Goal: Communication & Community: Answer question/provide support

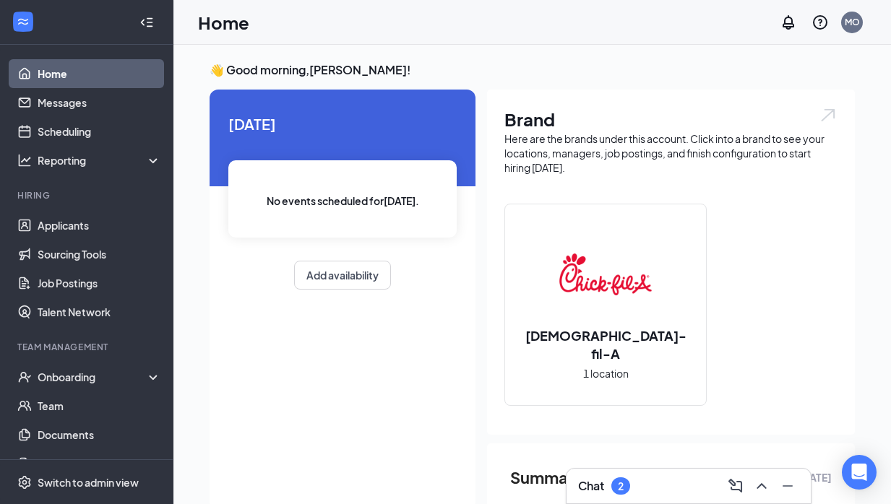
click at [640, 486] on div "Chat 2" at bounding box center [688, 486] width 221 height 23
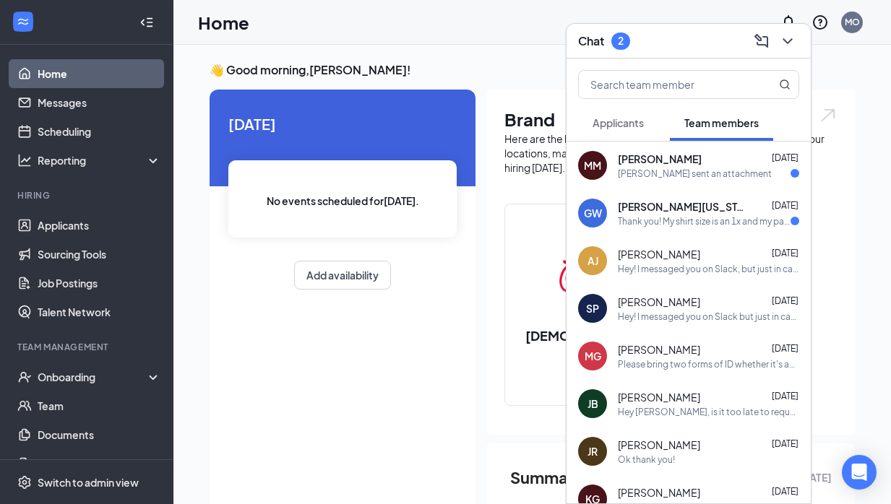
click at [660, 218] on div "Thank you! My shirt size is an 1x and my pants are 18. And no worries at all!" at bounding box center [704, 221] width 173 height 12
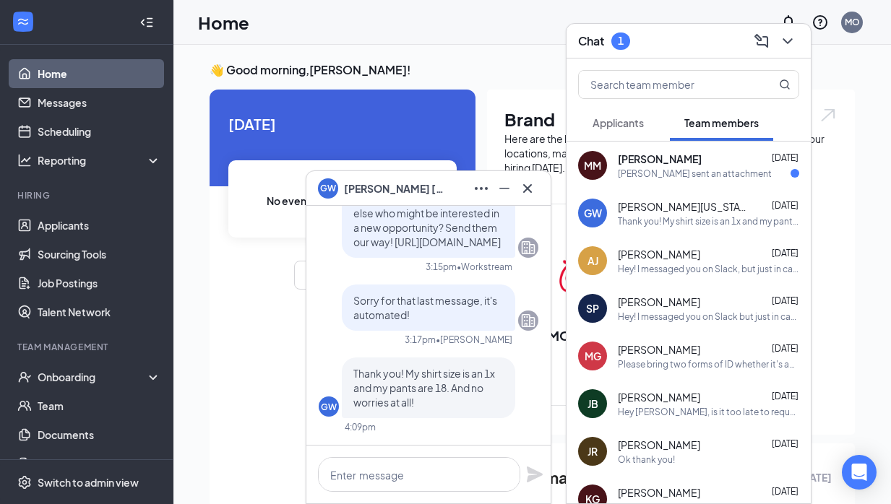
click at [702, 158] on span "[PERSON_NAME]" at bounding box center [660, 159] width 84 height 14
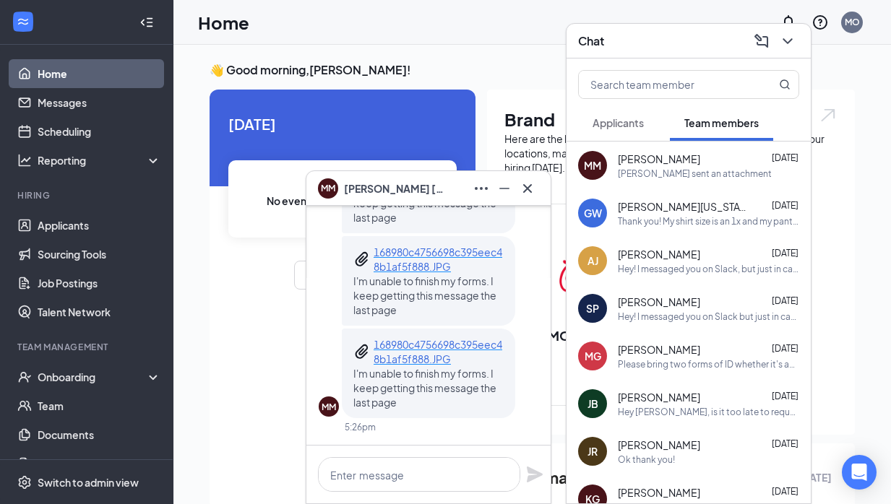
click at [674, 209] on span "[PERSON_NAME][US_STATE]" at bounding box center [683, 206] width 130 height 14
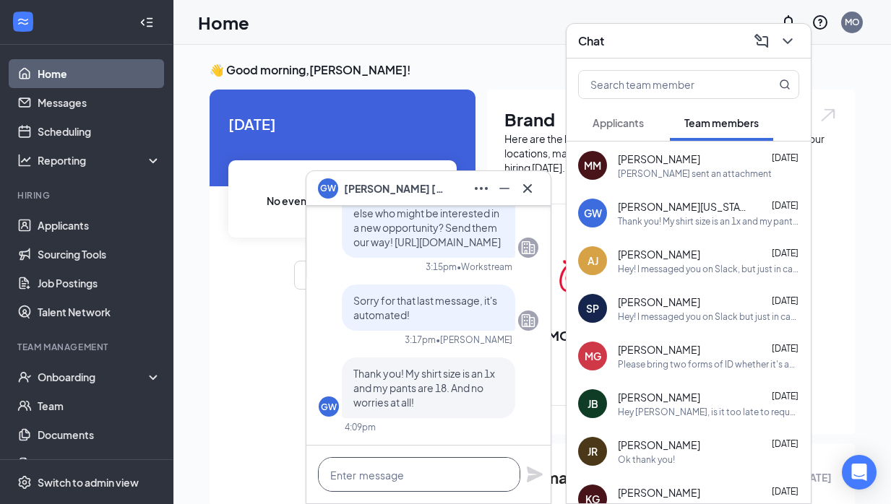
click at [418, 481] on textarea at bounding box center [419, 474] width 202 height 35
type textarea "You said your shirt is XL?"
click at [530, 478] on icon "Plane" at bounding box center [535, 475] width 16 height 16
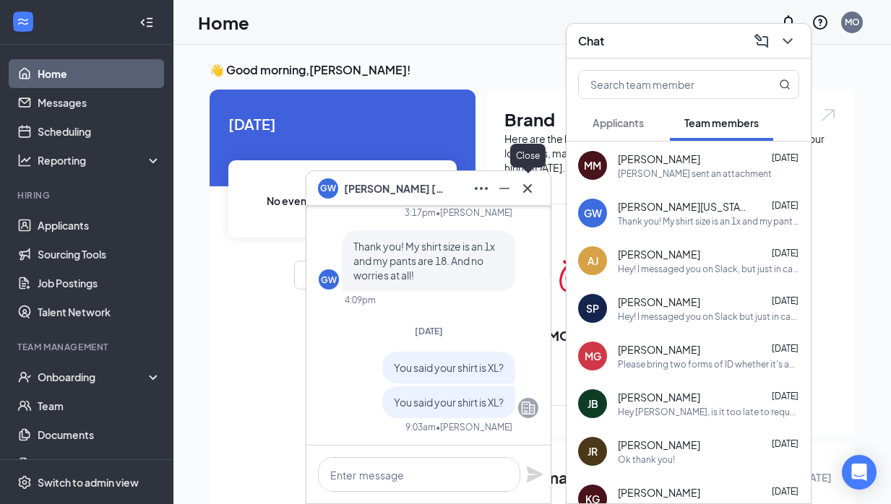
click at [530, 192] on icon "Cross" at bounding box center [527, 188] width 9 height 9
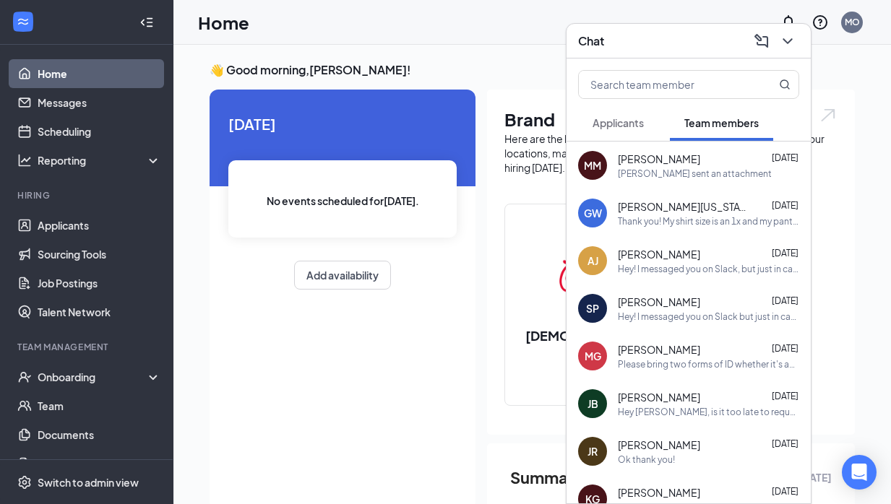
click at [661, 181] on div "MM [PERSON_NAME] [DATE] [PERSON_NAME] sent an attachment" at bounding box center [689, 166] width 244 height 48
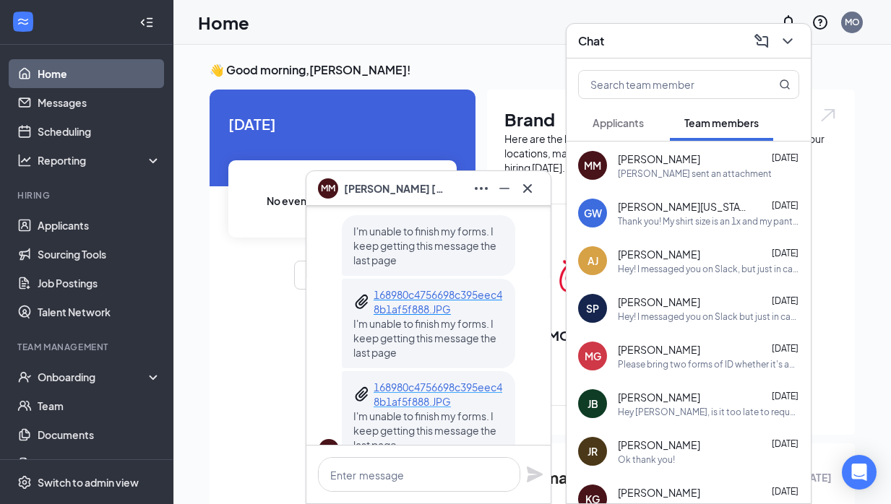
scroll to position [-87, 0]
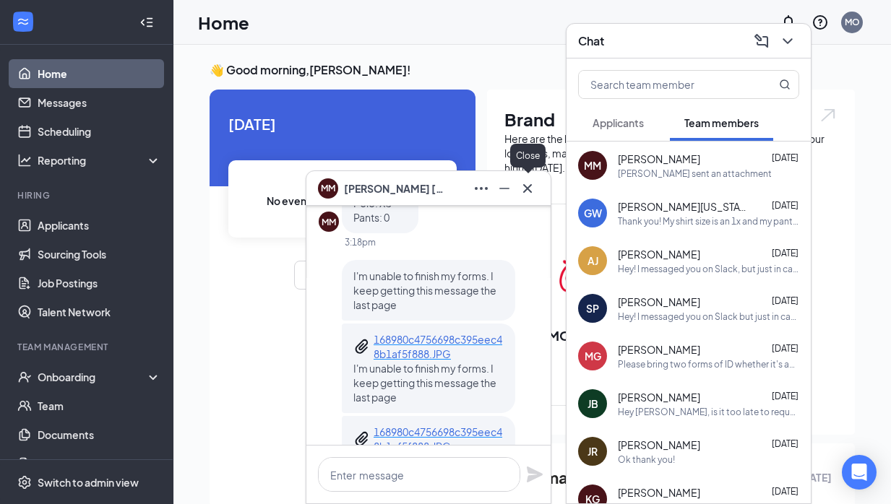
click at [530, 190] on icon "Cross" at bounding box center [527, 188] width 17 height 17
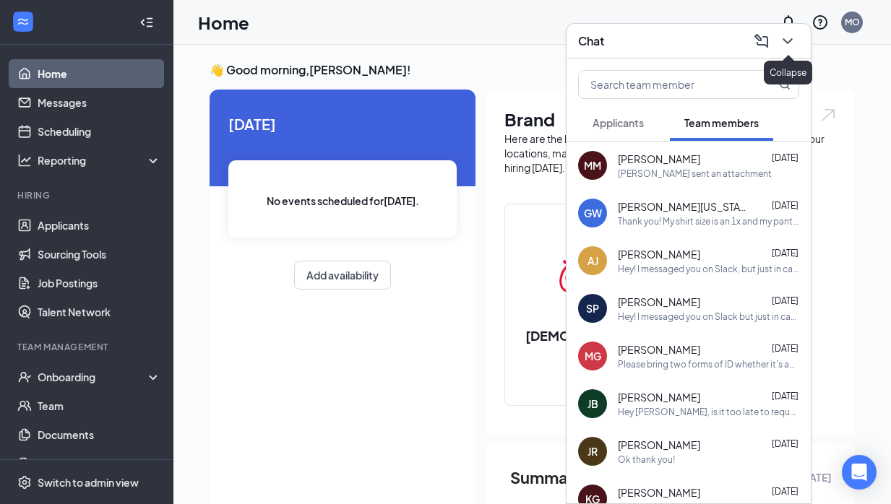
click at [786, 46] on icon "ChevronDown" at bounding box center [787, 41] width 17 height 17
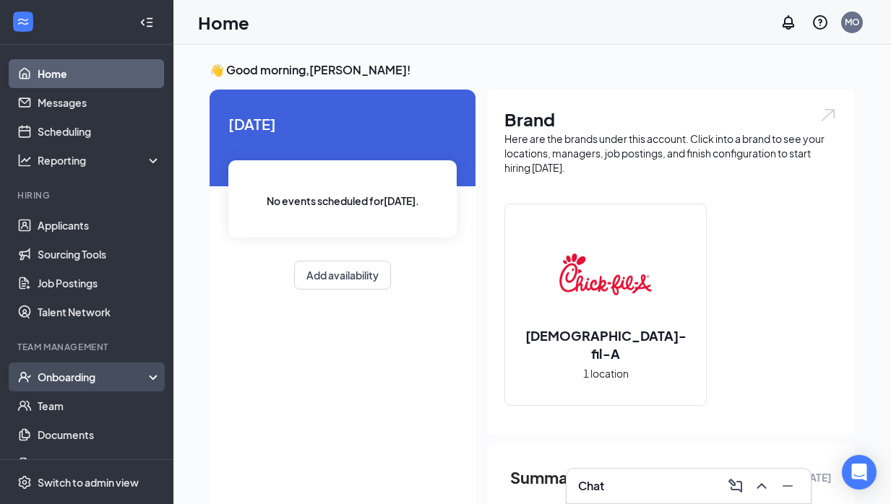
click at [95, 382] on div "Onboarding" at bounding box center [93, 377] width 111 height 14
click at [89, 401] on link "Overview" at bounding box center [100, 406] width 124 height 29
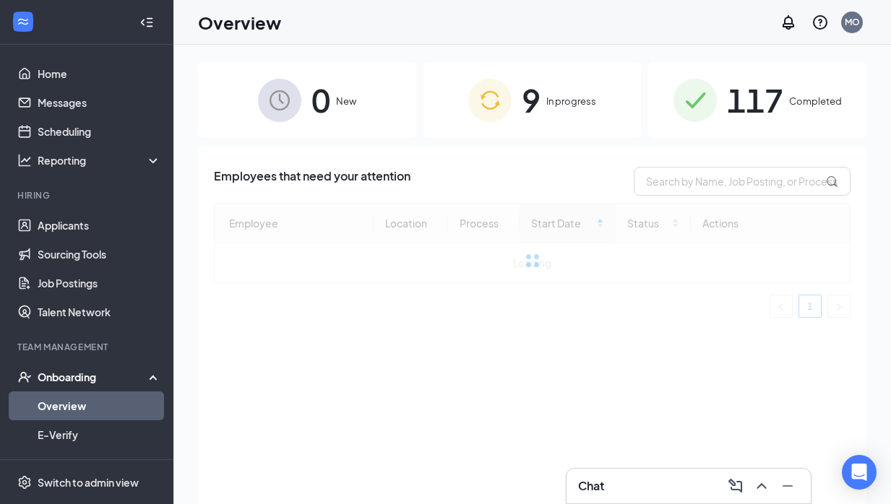
click at [554, 103] on span "In progress" at bounding box center [571, 101] width 50 height 14
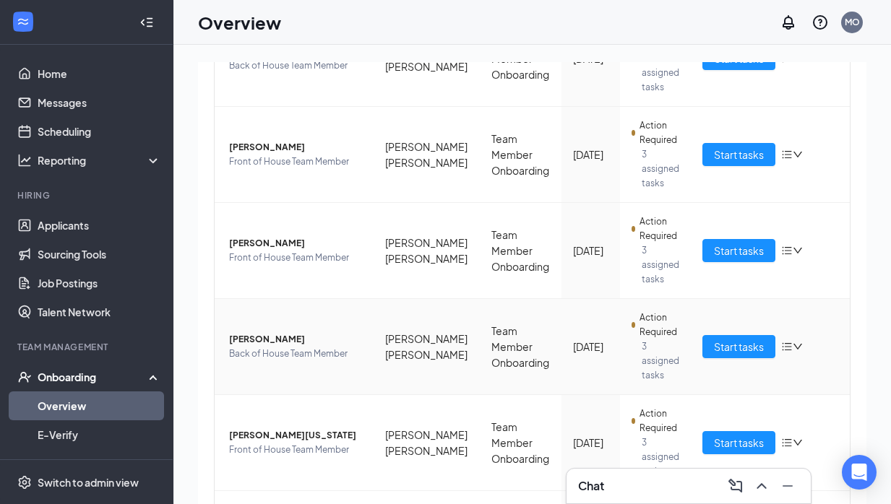
scroll to position [540, 0]
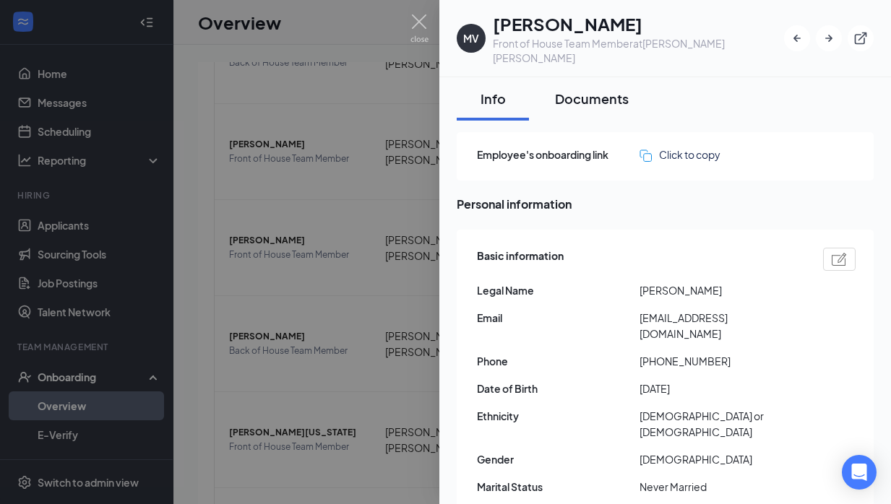
click at [596, 92] on div "Documents" at bounding box center [592, 99] width 74 height 18
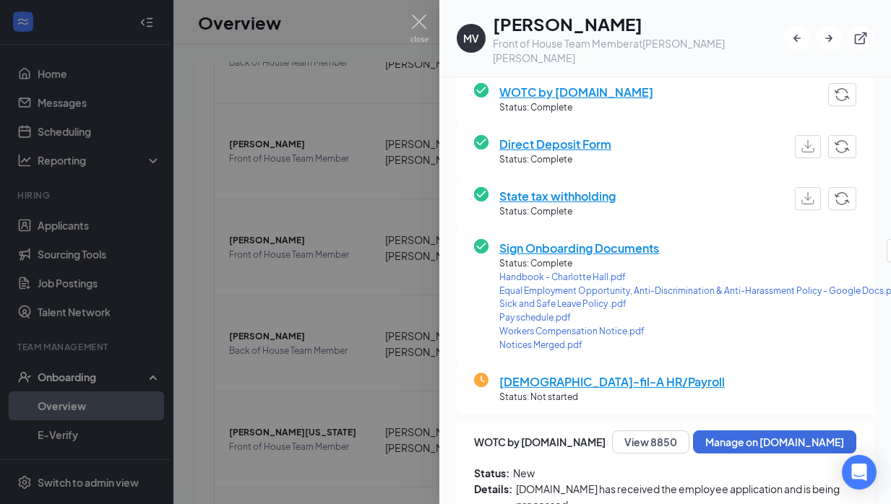
scroll to position [298, 0]
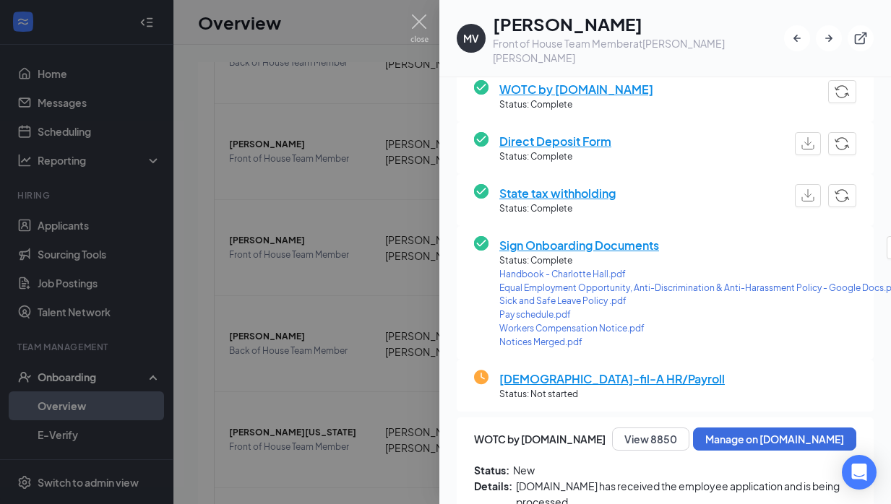
click at [325, 378] on div at bounding box center [445, 252] width 891 height 504
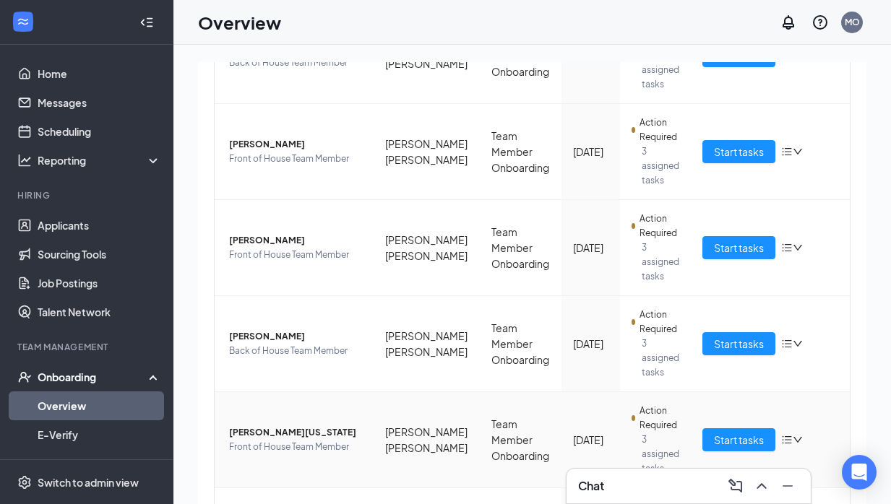
click at [305, 426] on span "[PERSON_NAME][US_STATE]" at bounding box center [295, 433] width 133 height 14
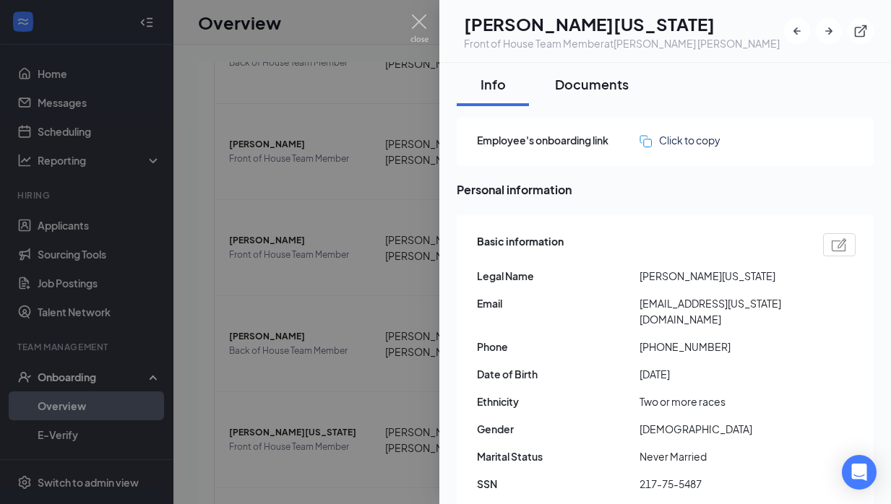
click at [594, 85] on div "Documents" at bounding box center [592, 84] width 74 height 18
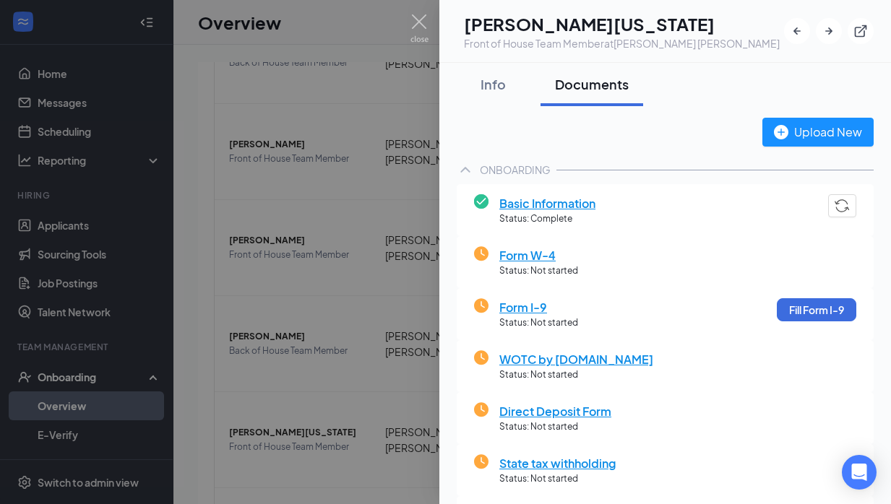
click at [310, 326] on div at bounding box center [445, 252] width 891 height 504
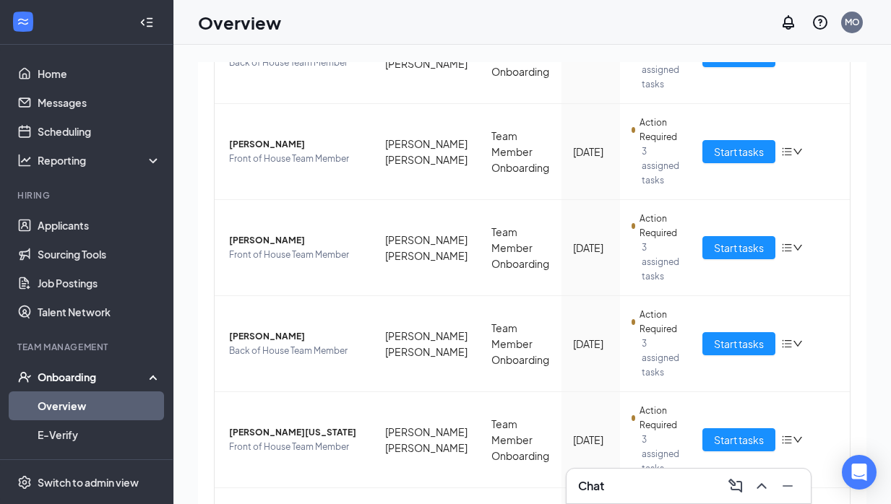
click at [703, 481] on div "Chat" at bounding box center [688, 486] width 221 height 23
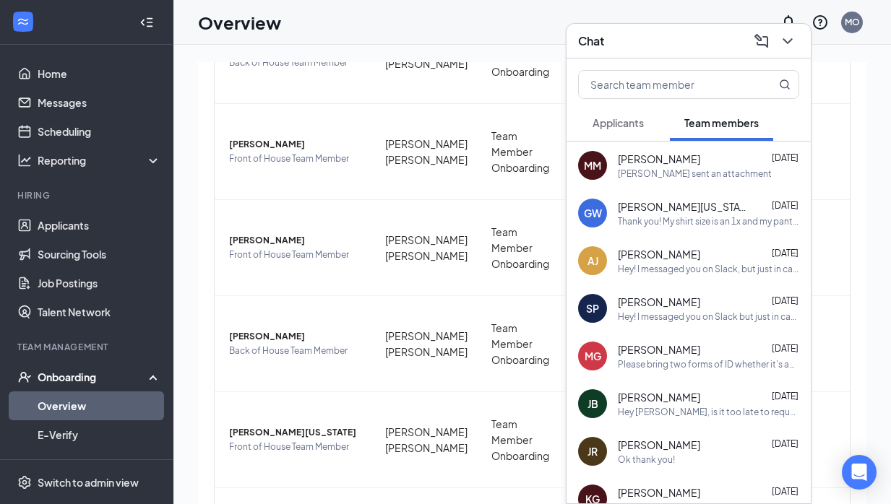
click at [679, 207] on span "[PERSON_NAME][US_STATE]" at bounding box center [683, 206] width 130 height 14
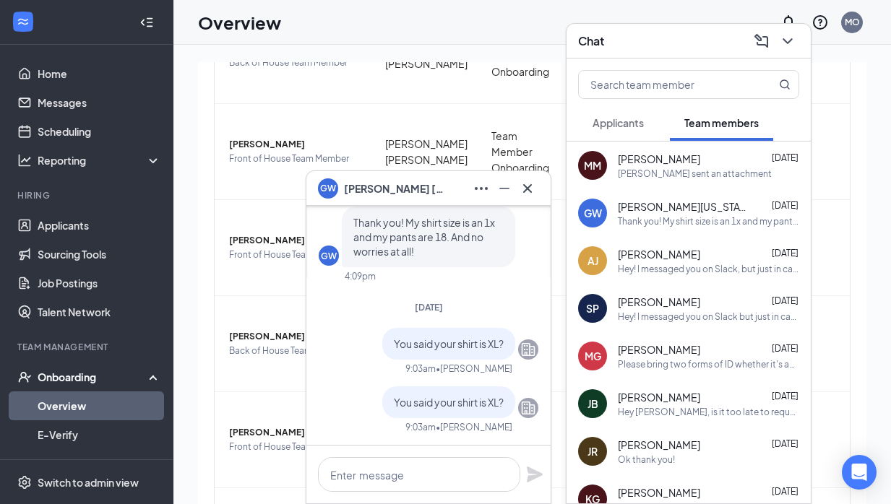
click at [657, 163] on span "[PERSON_NAME]" at bounding box center [659, 159] width 82 height 14
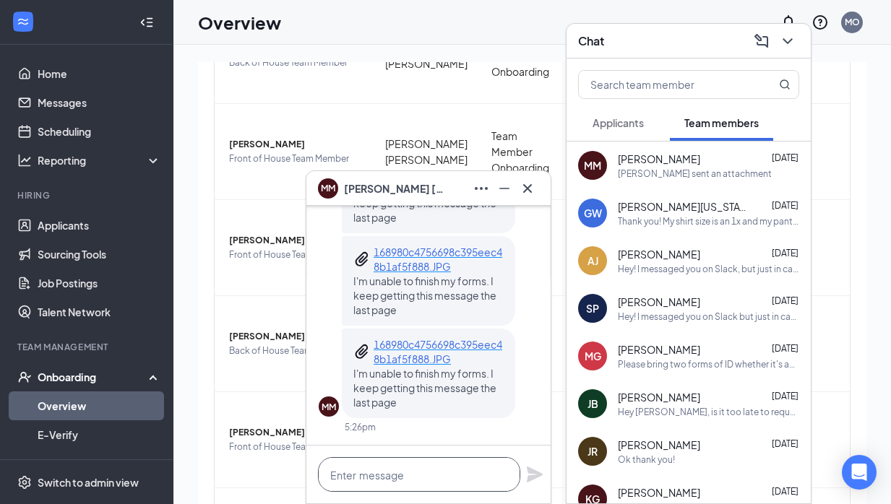
click at [405, 486] on textarea at bounding box center [419, 474] width 202 height 35
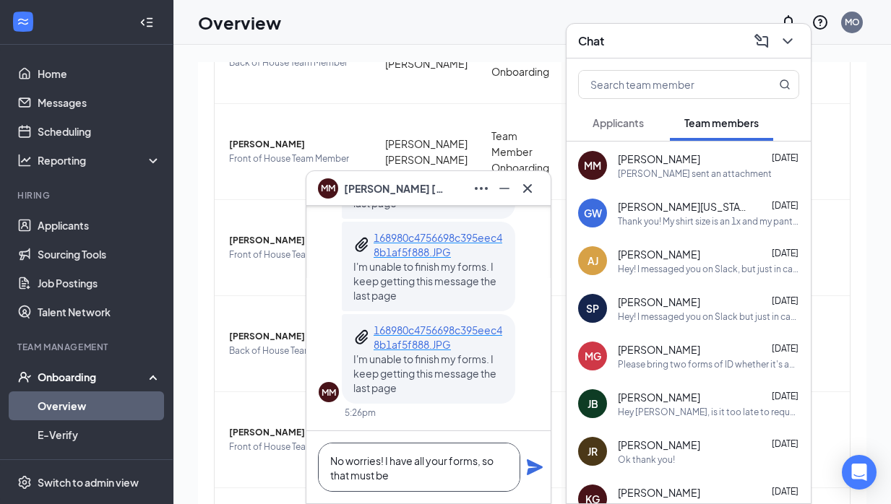
click at [410, 474] on textarea "No worries! I have all your forms, so that must be" at bounding box center [419, 467] width 202 height 49
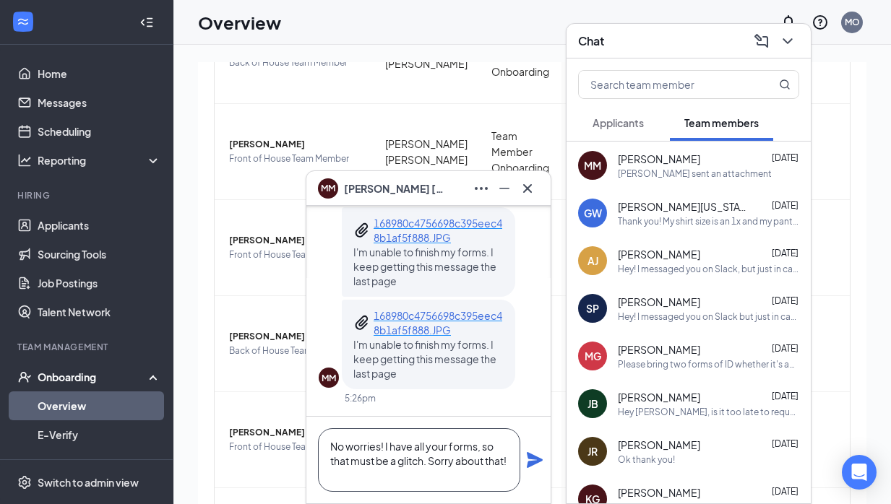
type textarea "No worries! I have all your forms, so that must be a glitch. Sorry about that!"
click at [536, 461] on icon "Plane" at bounding box center [535, 460] width 16 height 16
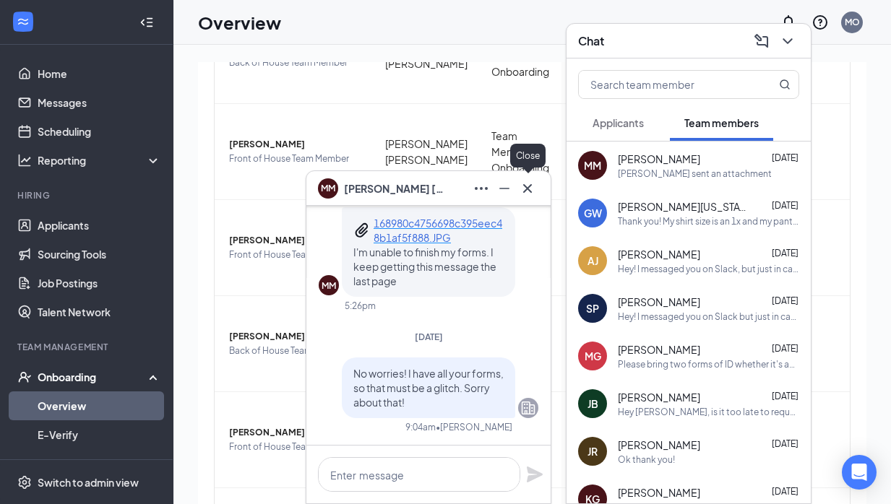
click at [526, 194] on icon "Cross" at bounding box center [527, 188] width 17 height 17
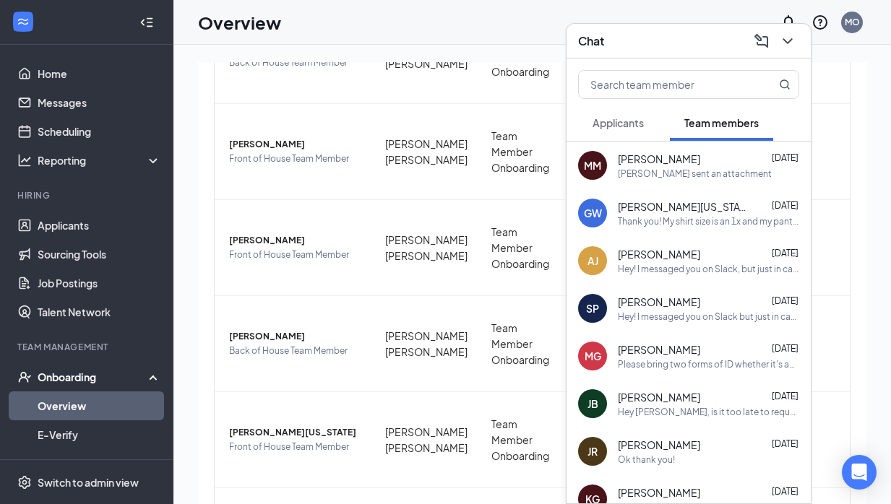
click at [663, 228] on div "GW [PERSON_NAME][US_STATE] [DATE] Thank you! My shirt size is an 1x and my pant…" at bounding box center [689, 213] width 244 height 48
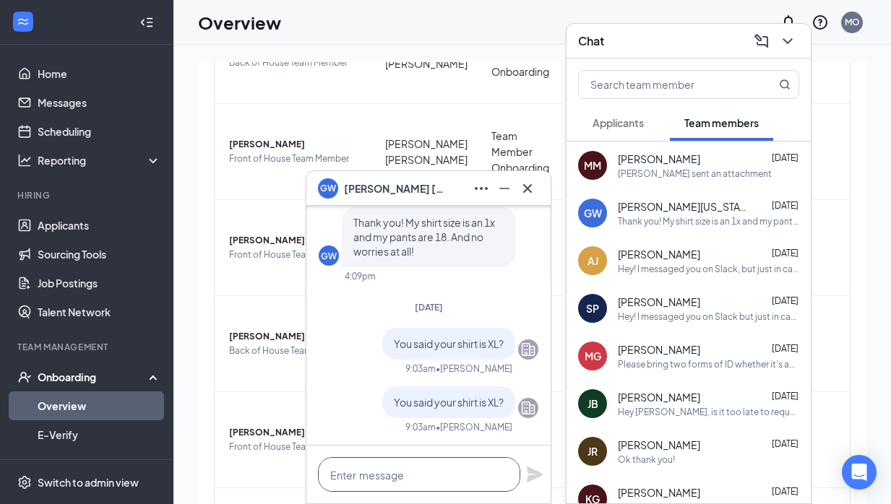
click at [425, 473] on textarea at bounding box center [419, 474] width 202 height 35
type textarea "A"
type textarea "And I have sent you all the forms!"
click at [534, 474] on icon "Plane" at bounding box center [535, 475] width 16 height 16
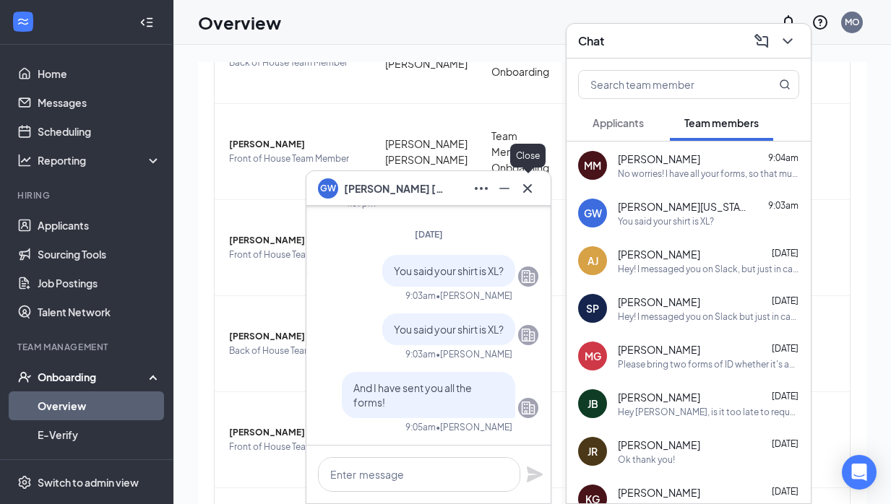
click at [532, 193] on icon "Cross" at bounding box center [527, 188] width 17 height 17
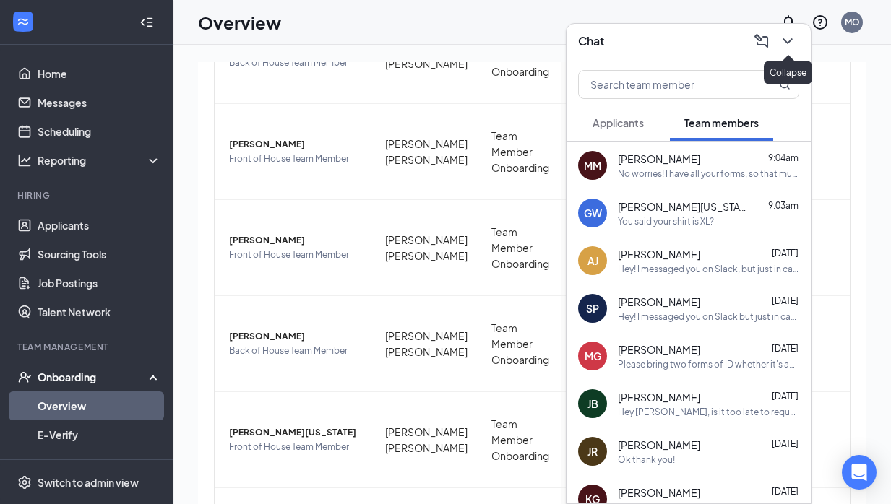
click at [788, 37] on icon "ChevronDown" at bounding box center [787, 41] width 17 height 17
